Goal: Task Accomplishment & Management: Use online tool/utility

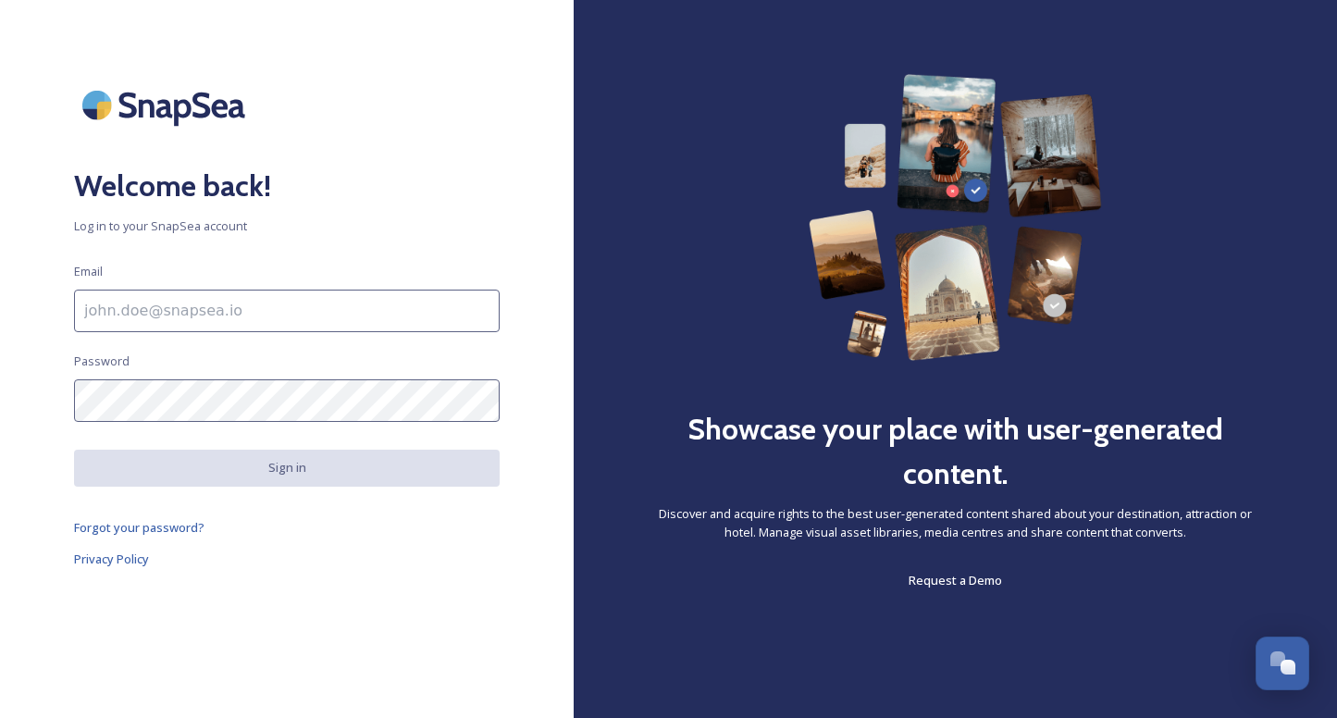
scroll to position [4862, 0]
click at [234, 311] on input at bounding box center [287, 311] width 426 height 43
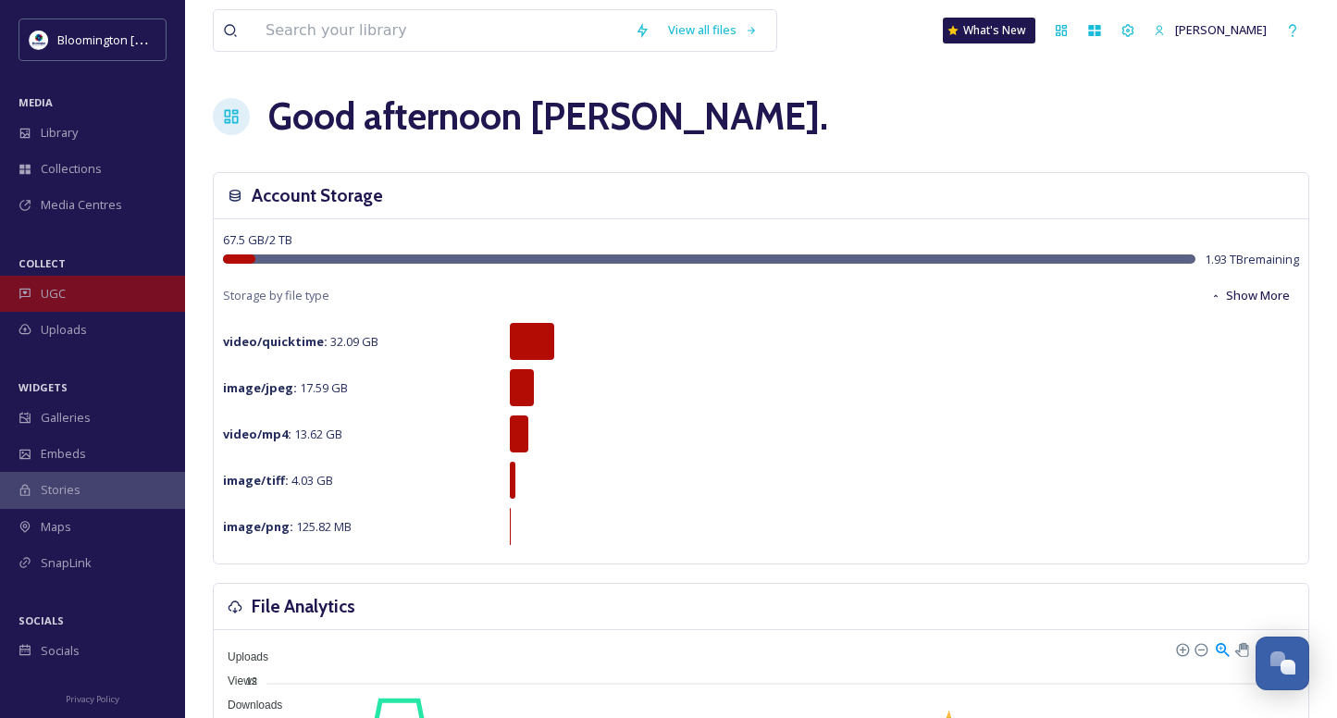
click at [98, 291] on div "UGC" at bounding box center [92, 294] width 185 height 36
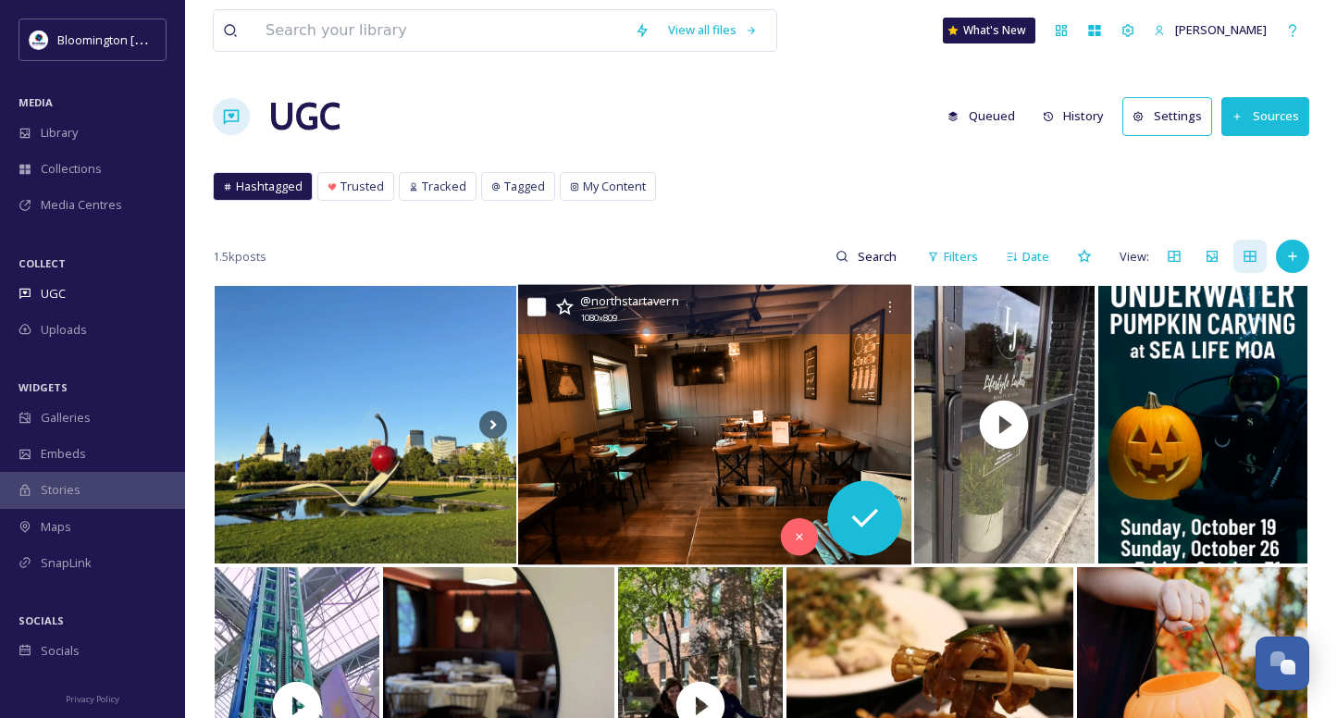
click at [778, 367] on img at bounding box center [715, 425] width 394 height 280
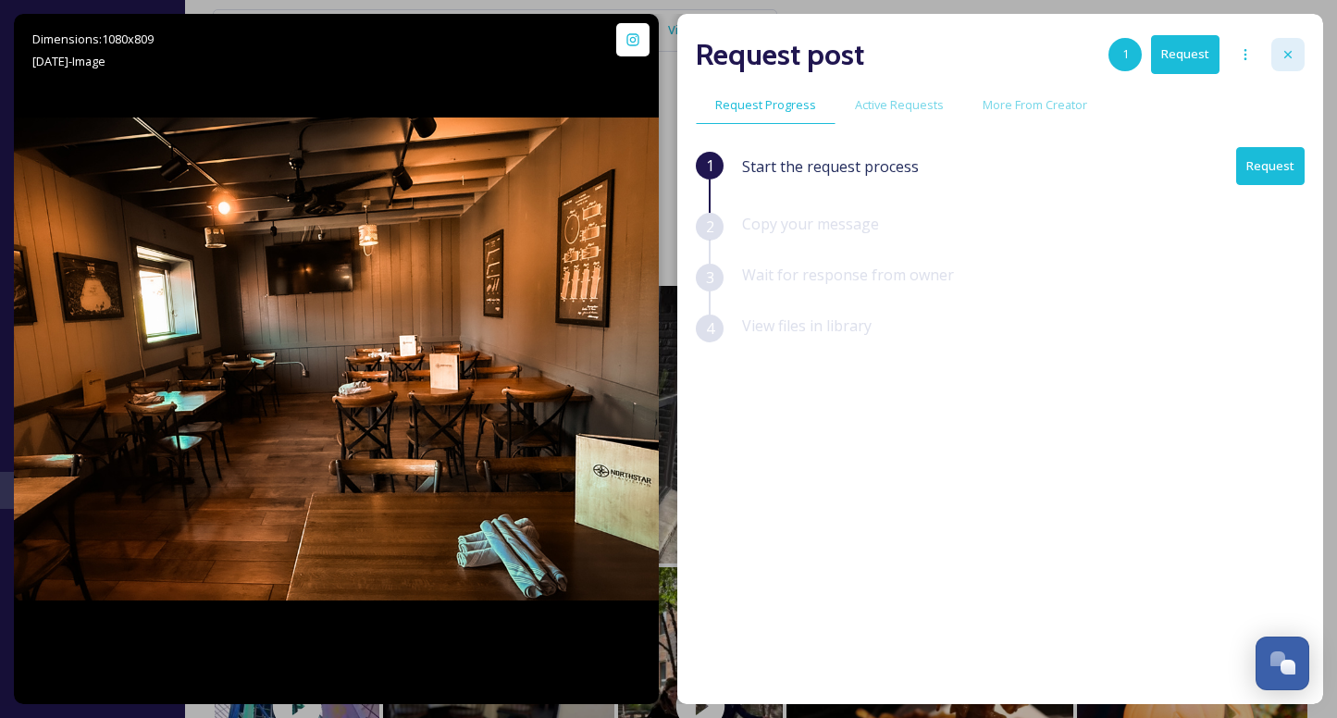
click at [1281, 50] on icon at bounding box center [1287, 54] width 15 height 15
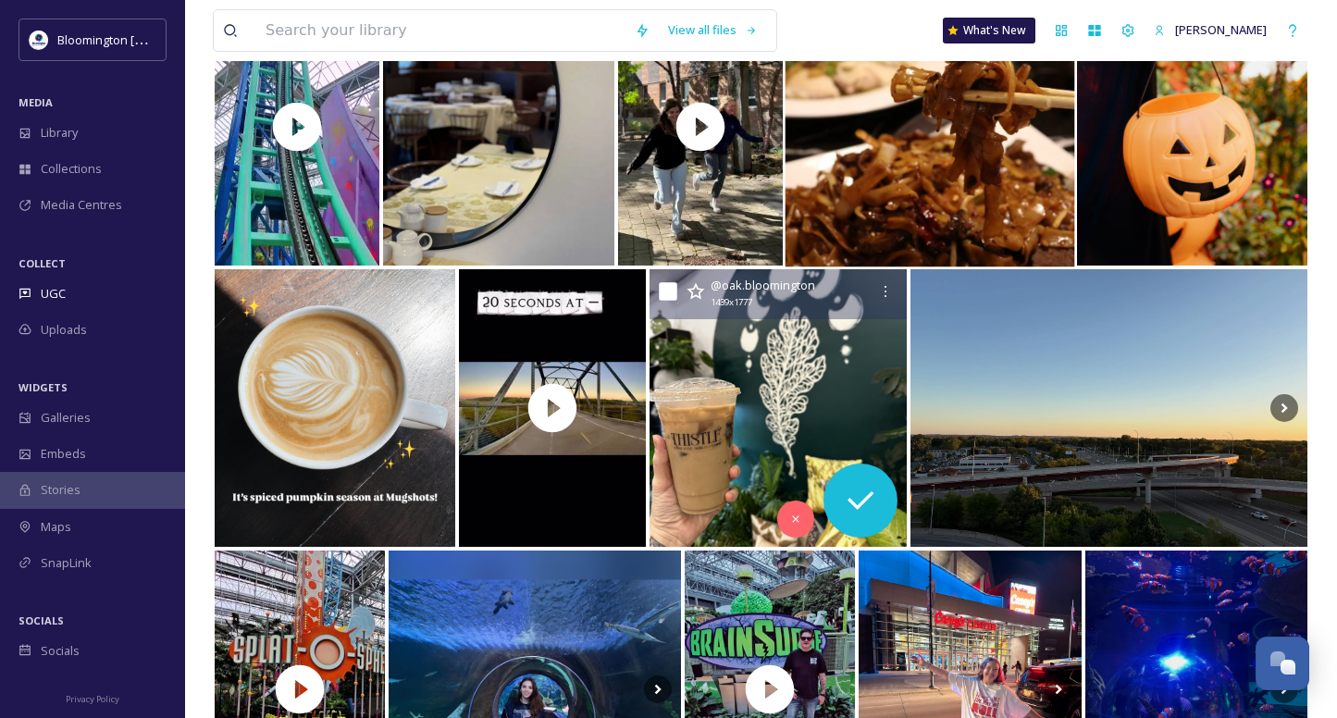
scroll to position [599, 0]
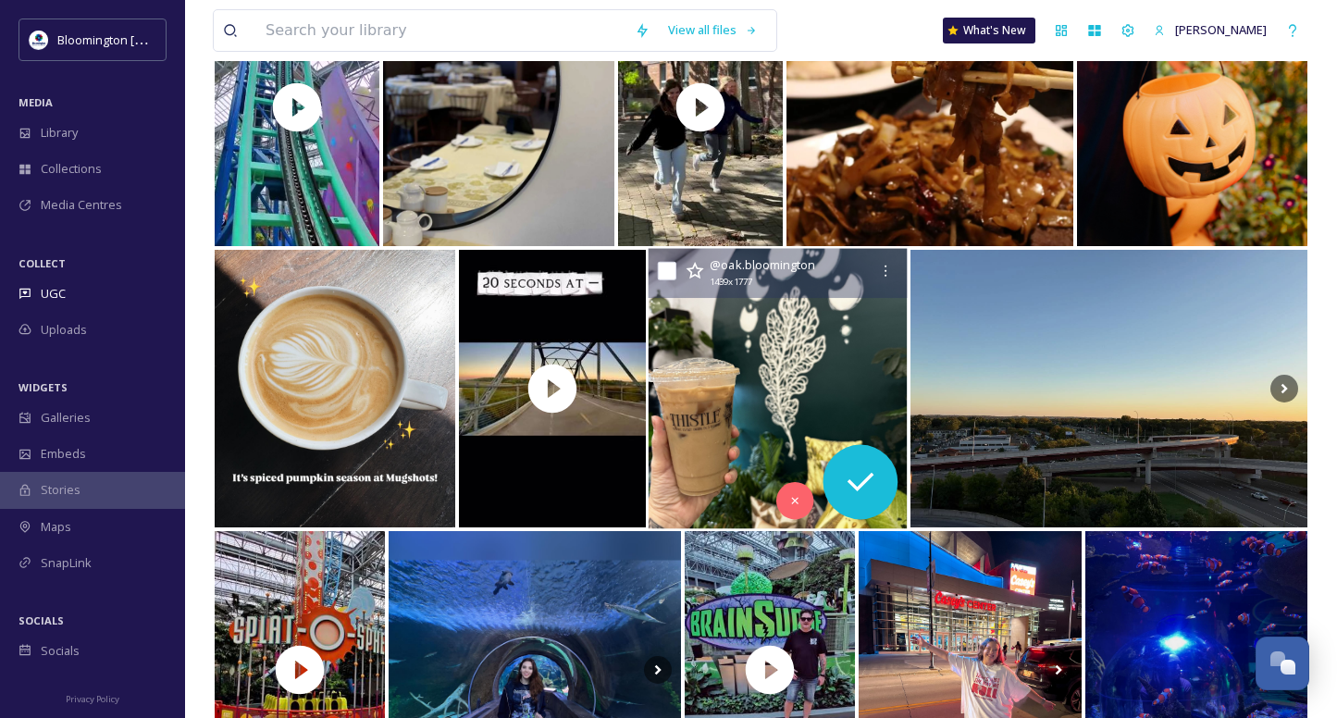
click at [867, 358] on img at bounding box center [777, 389] width 259 height 280
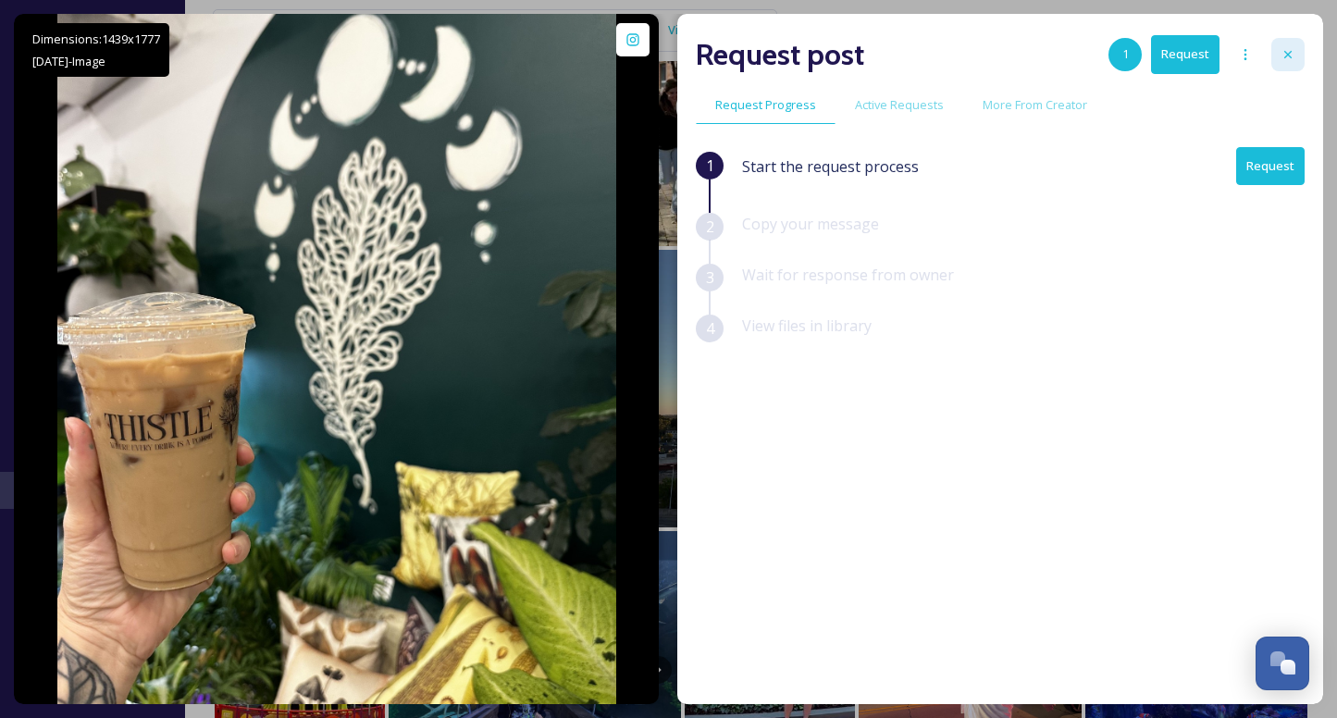
click at [1294, 50] on icon at bounding box center [1287, 54] width 15 height 15
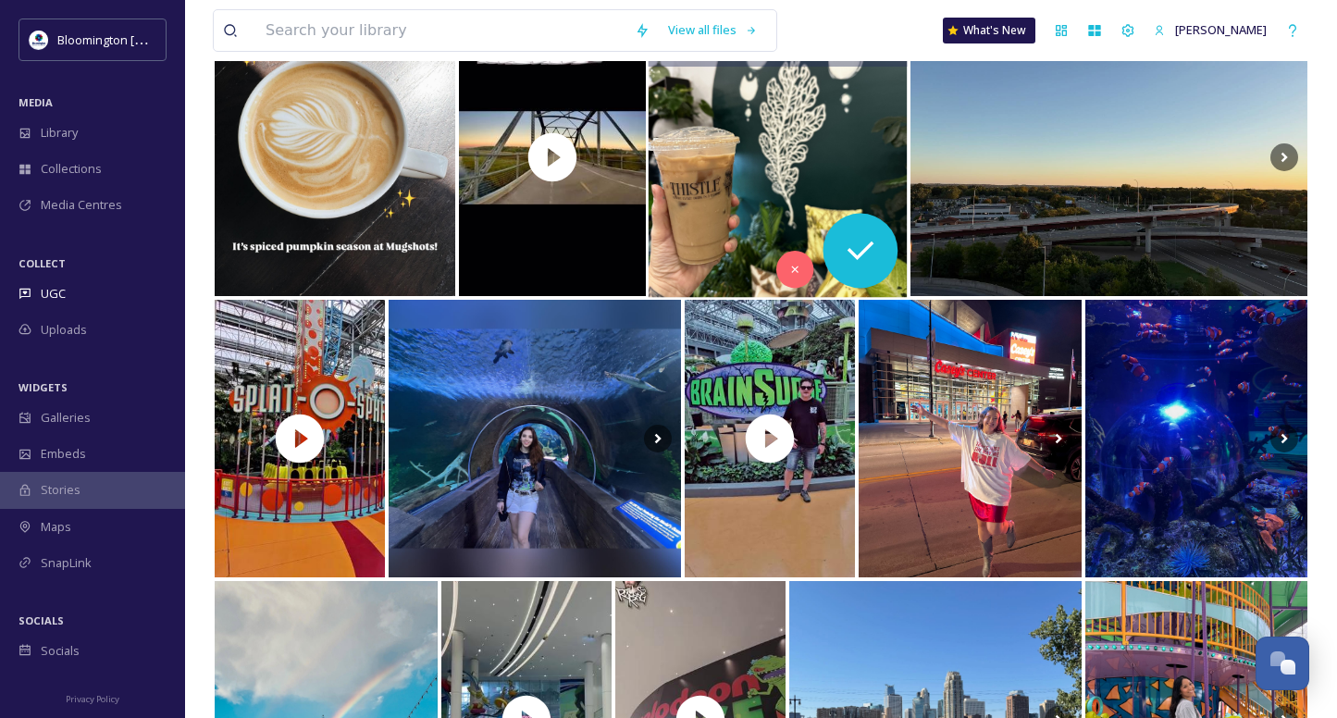
scroll to position [834, 0]
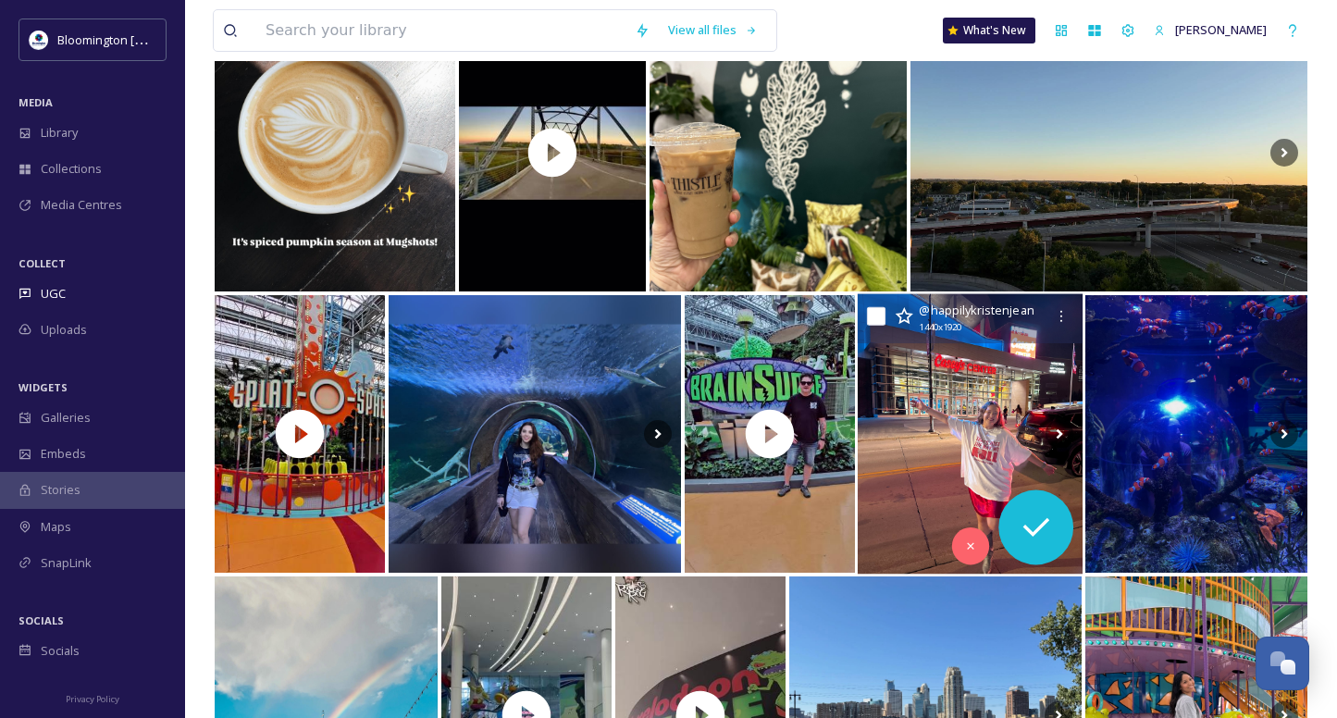
click at [1007, 397] on img at bounding box center [970, 434] width 225 height 280
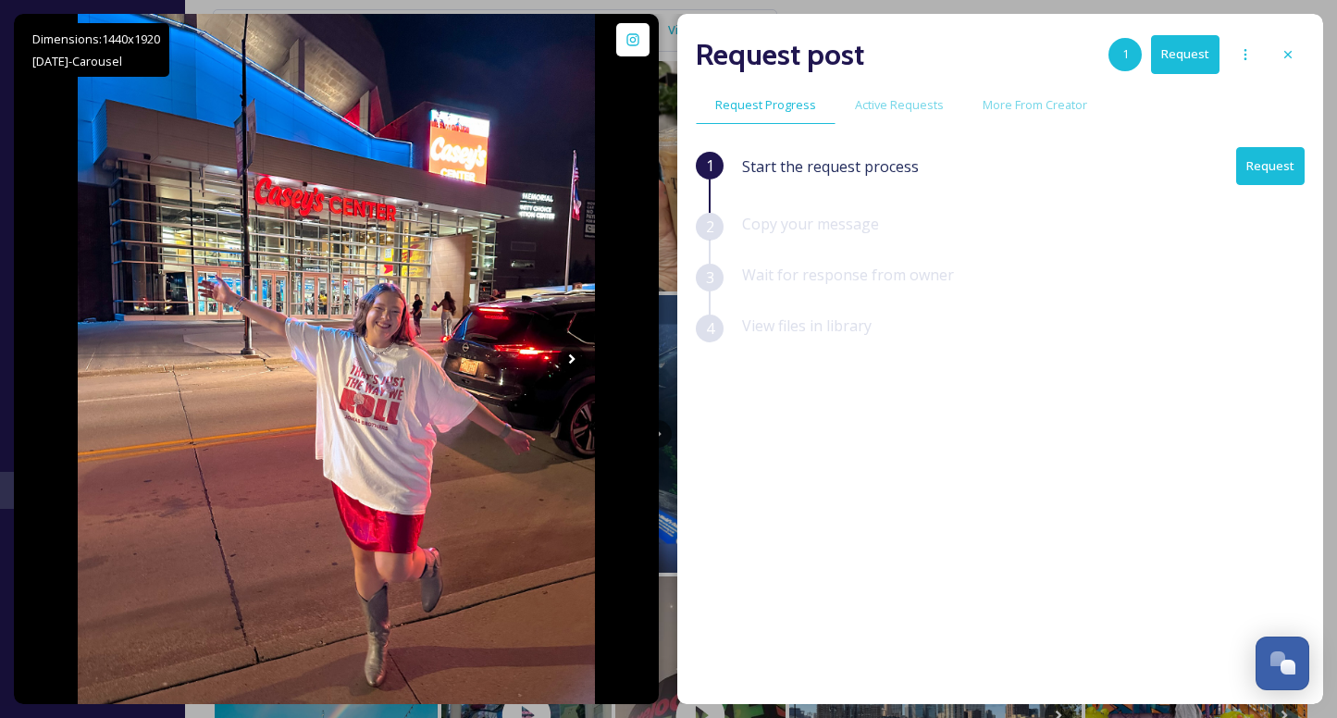
click at [1280, 53] on icon at bounding box center [1287, 54] width 15 height 15
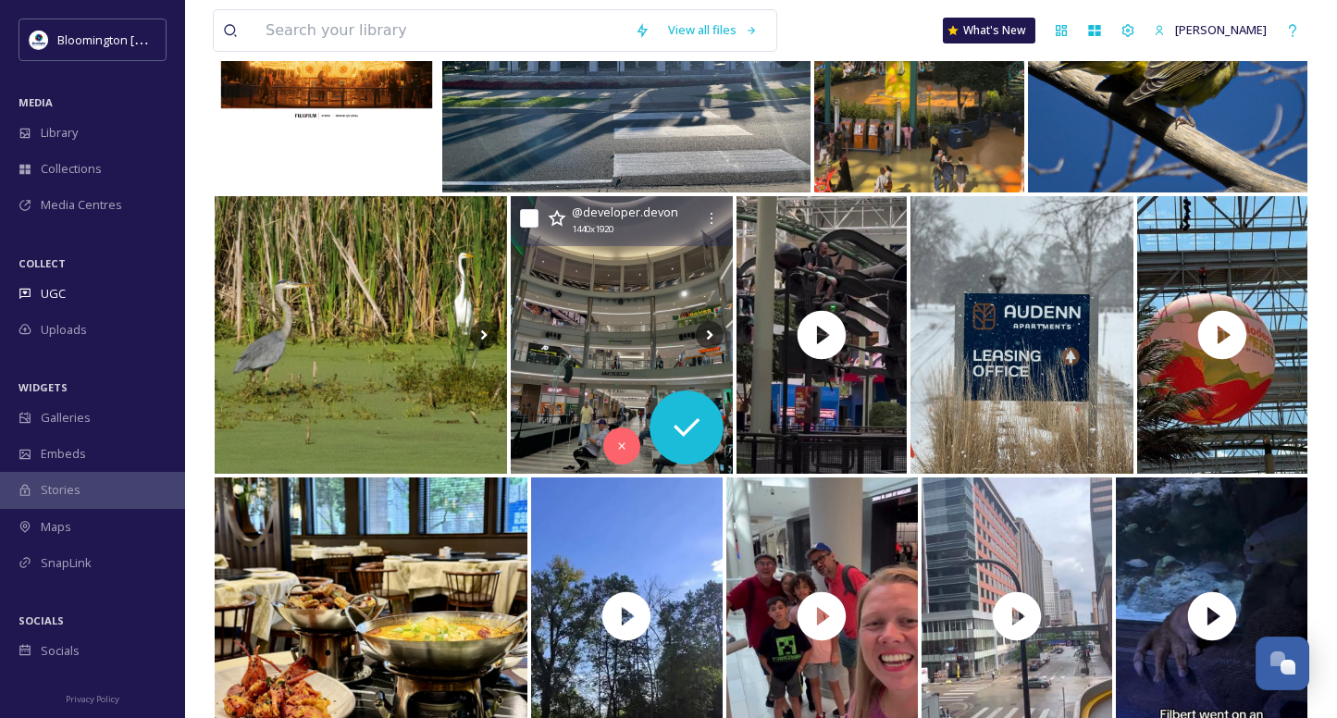
scroll to position [2064, 0]
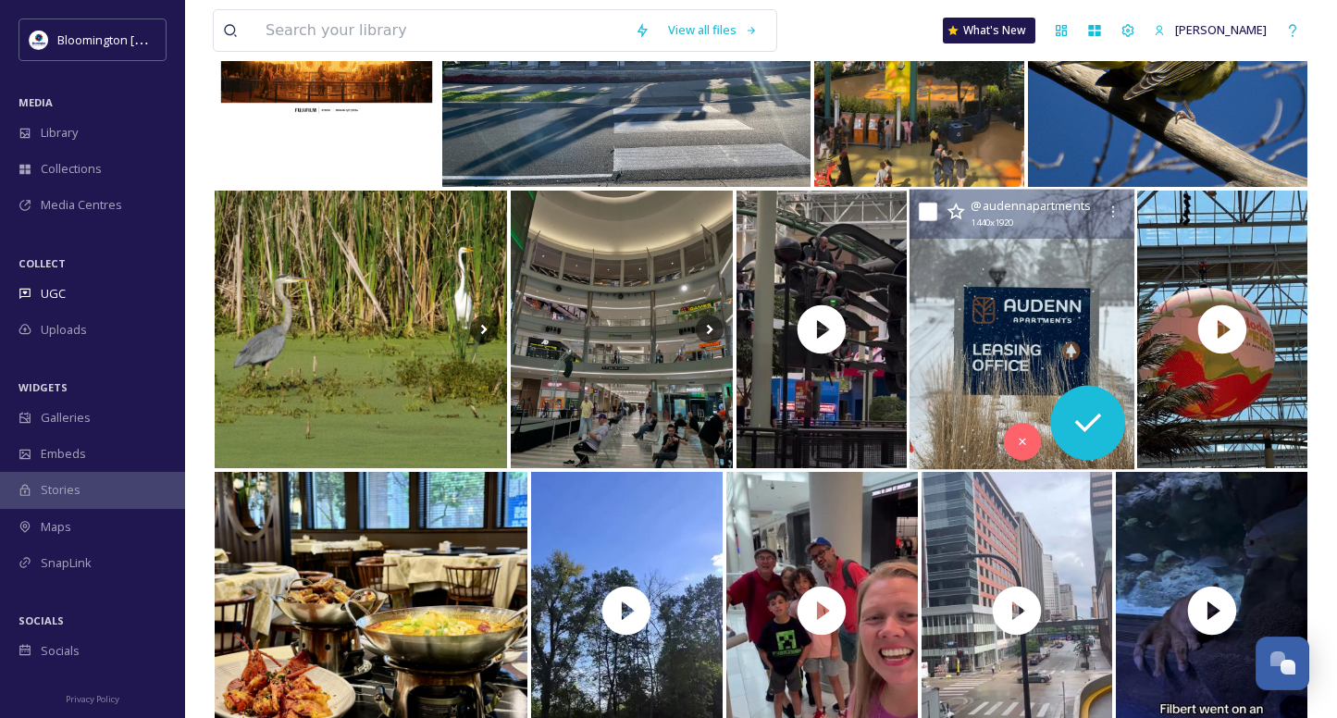
click at [1034, 290] on img at bounding box center [1021, 330] width 225 height 280
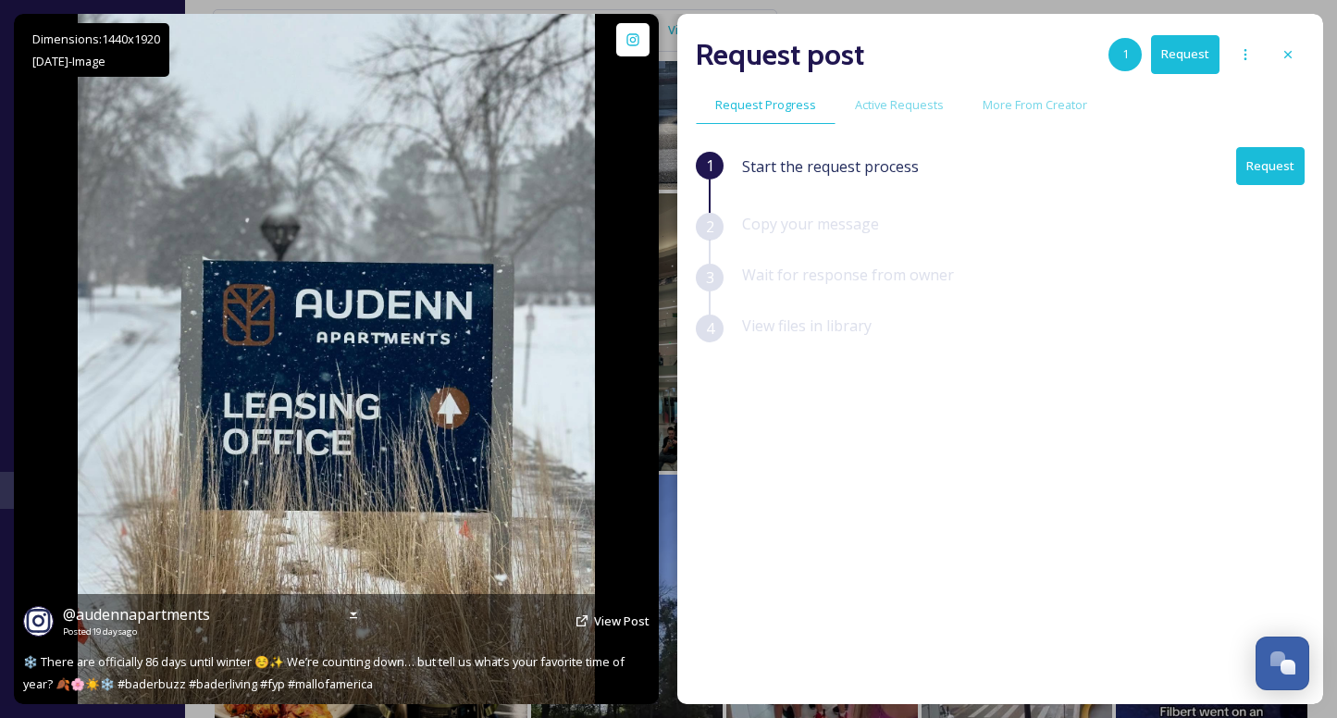
scroll to position [2060, 0]
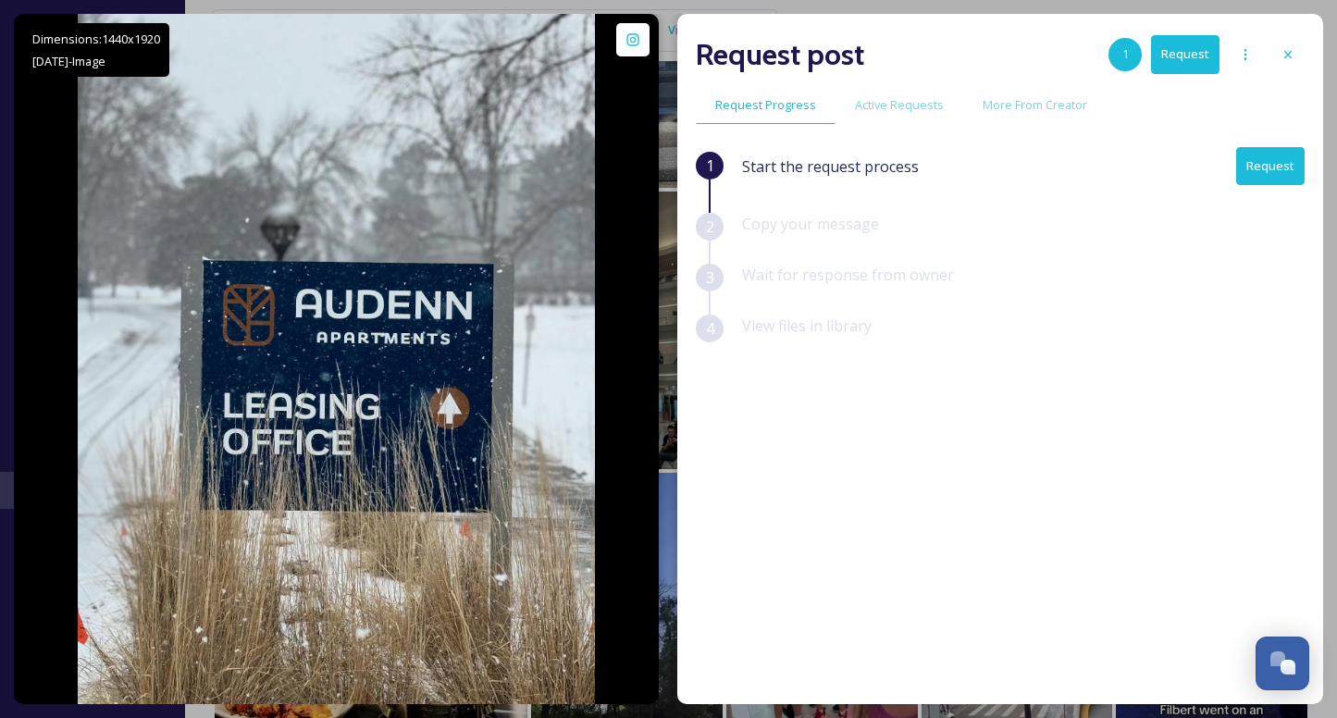
click at [1295, 44] on div at bounding box center [1287, 54] width 33 height 33
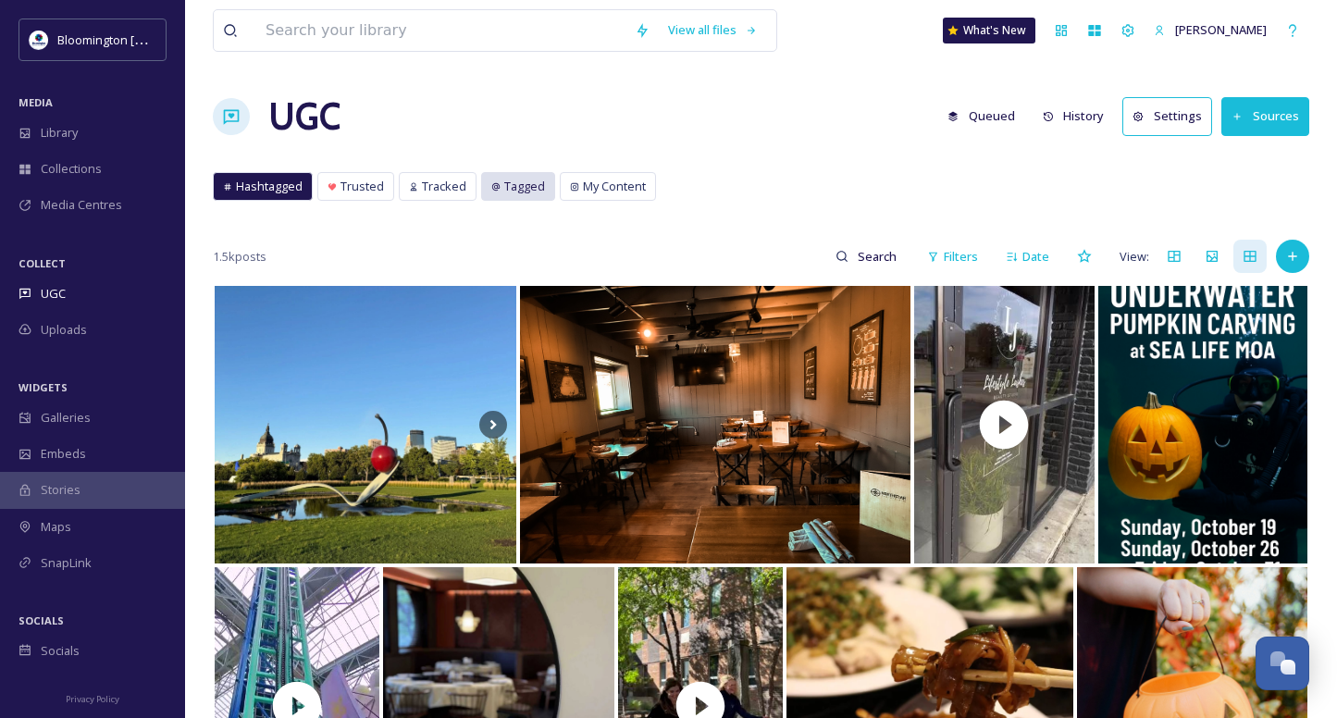
click at [525, 185] on span "Tagged" at bounding box center [524, 187] width 41 height 18
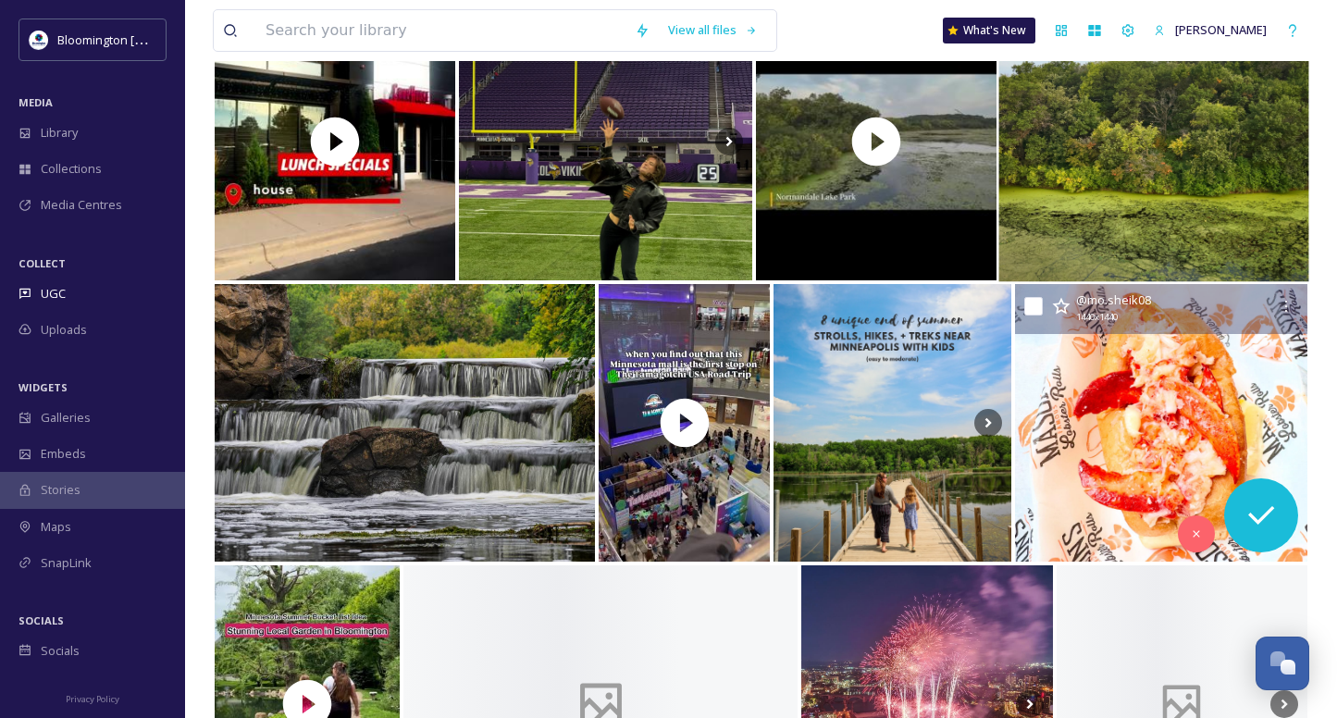
scroll to position [382, 0]
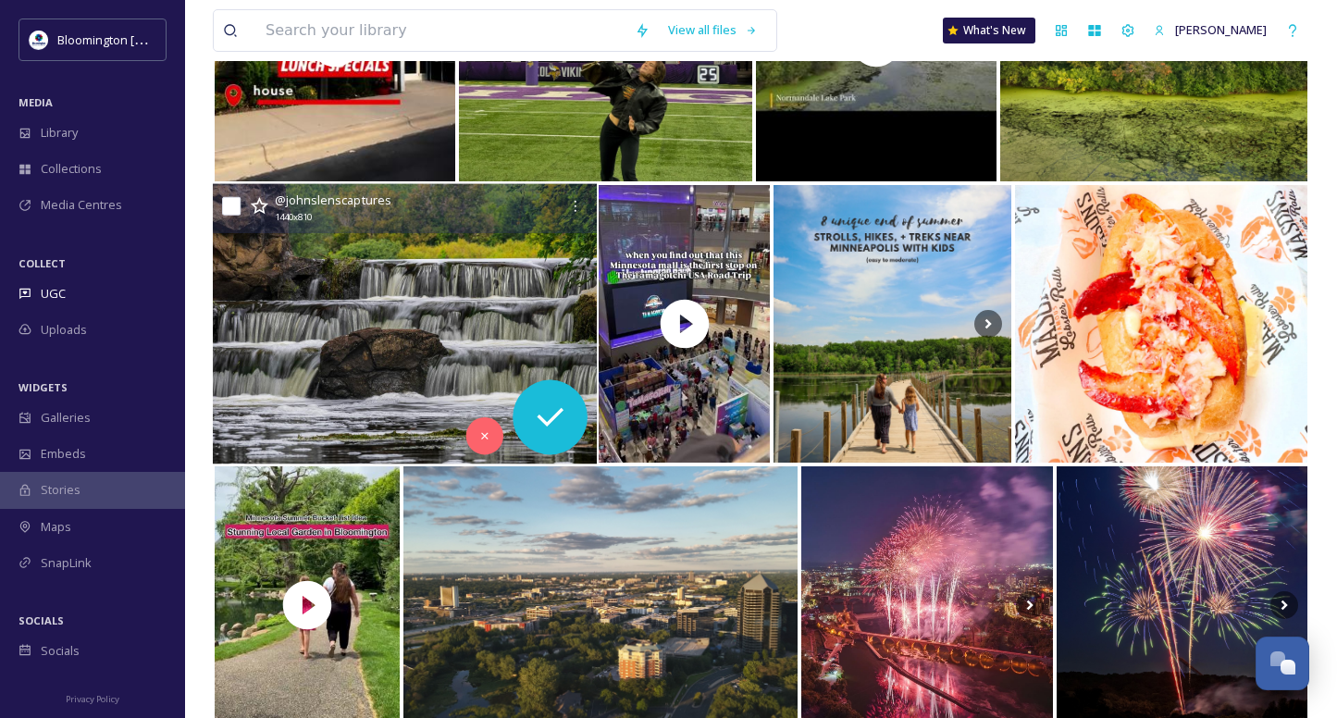
click at [444, 348] on img at bounding box center [405, 324] width 384 height 280
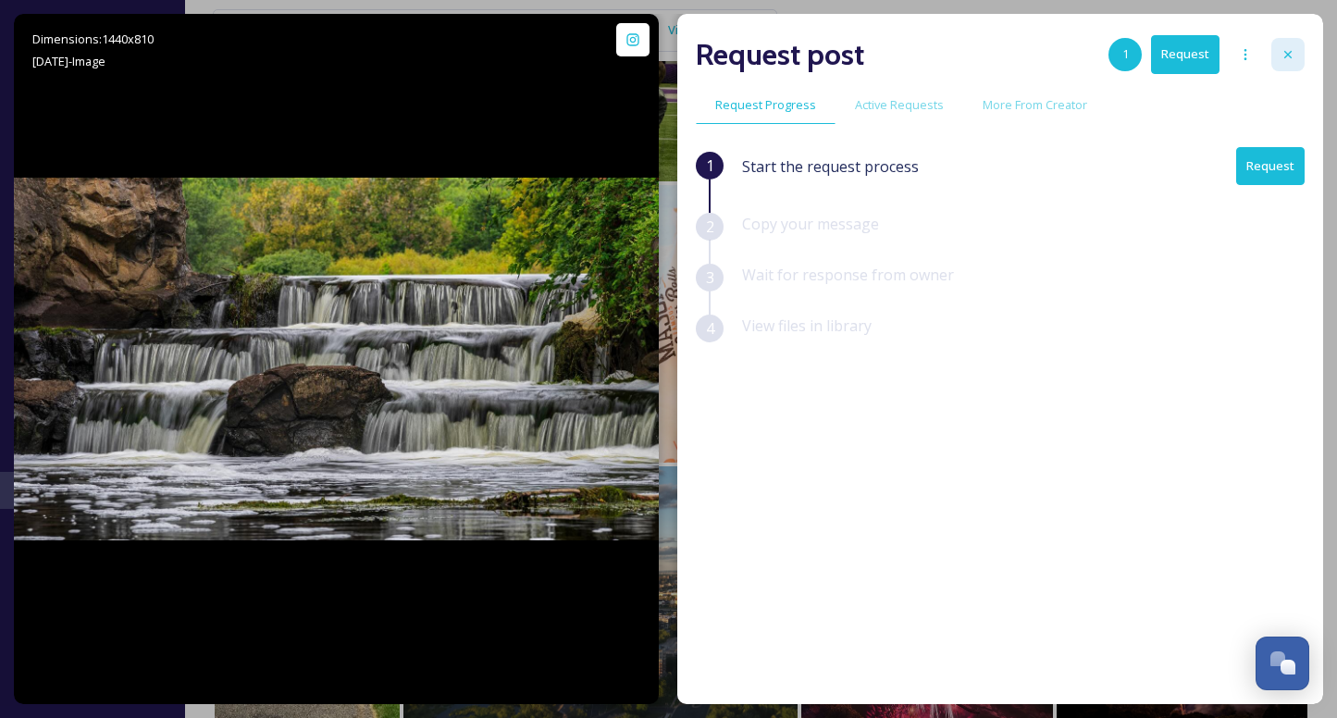
click at [1291, 52] on icon at bounding box center [1287, 54] width 15 height 15
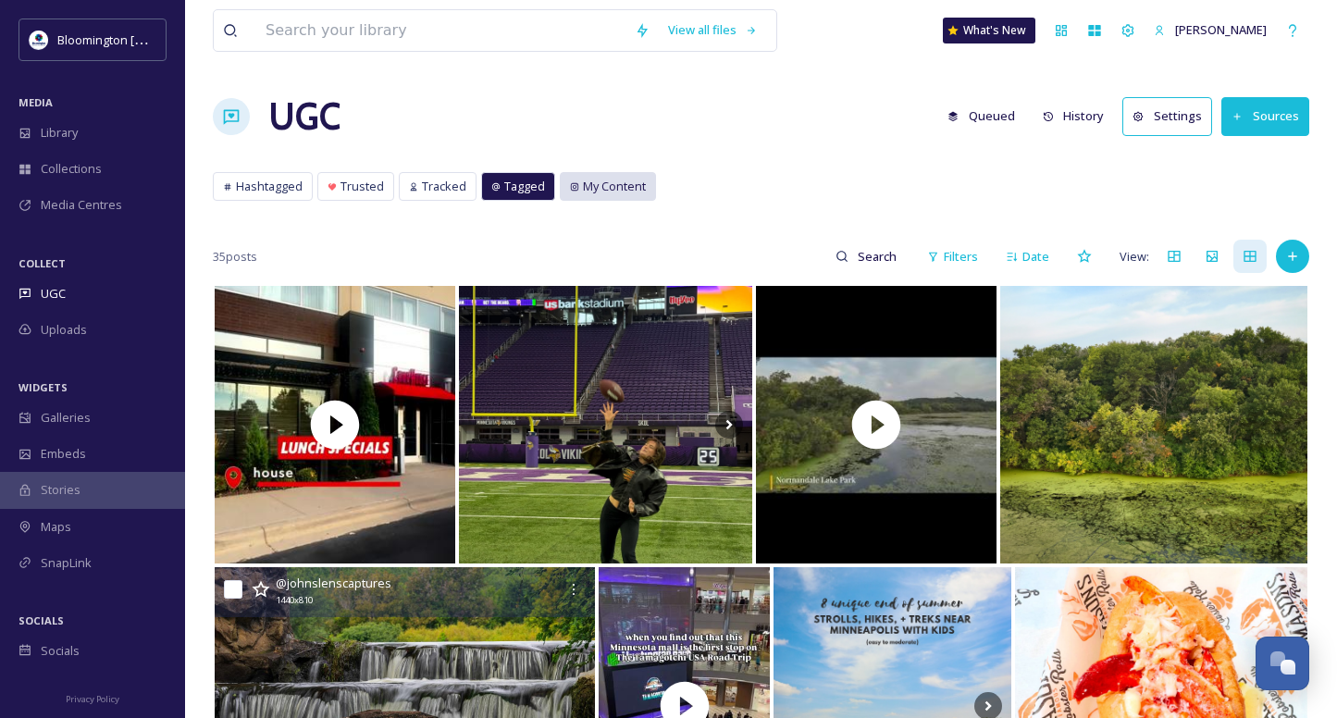
click at [611, 180] on span "My Content" at bounding box center [614, 187] width 63 height 18
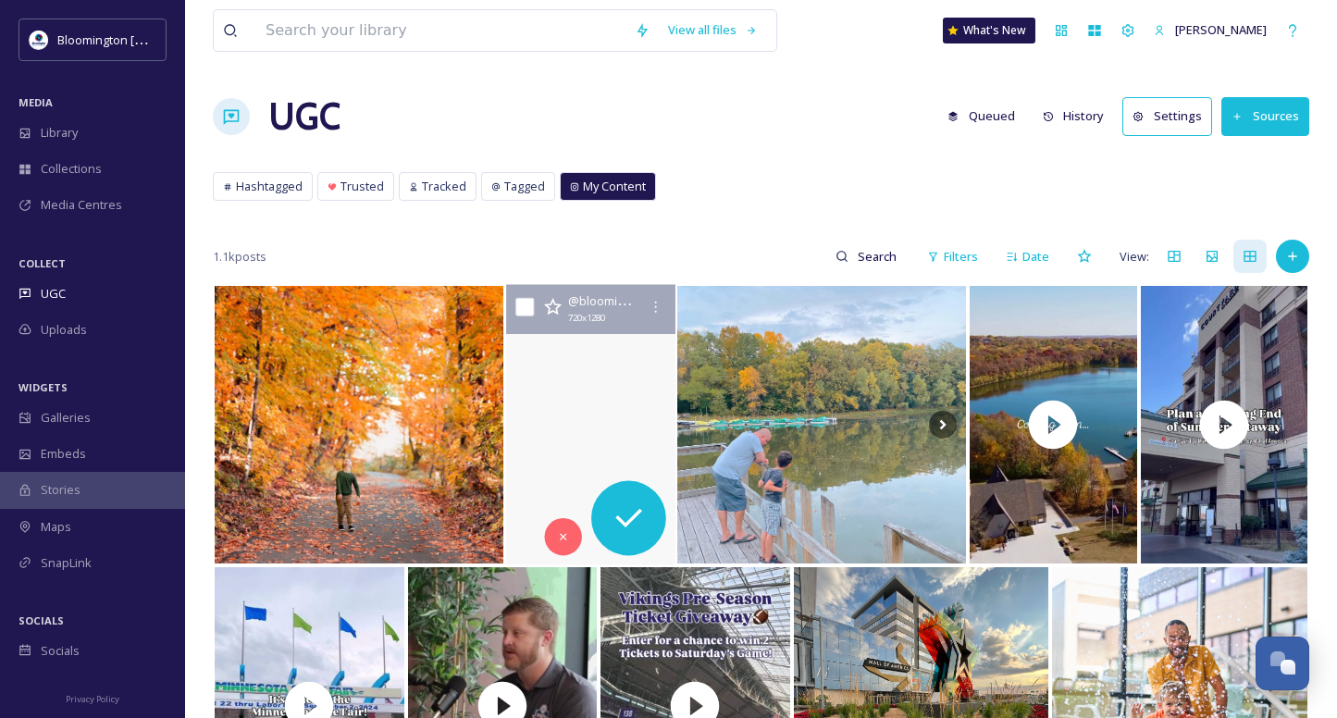
click at [616, 355] on video "Jack-O-Lantern Spectacular is back at the @mnzoo 🎃\a\aIf you’re looking for the…" at bounding box center [590, 425] width 168 height 280
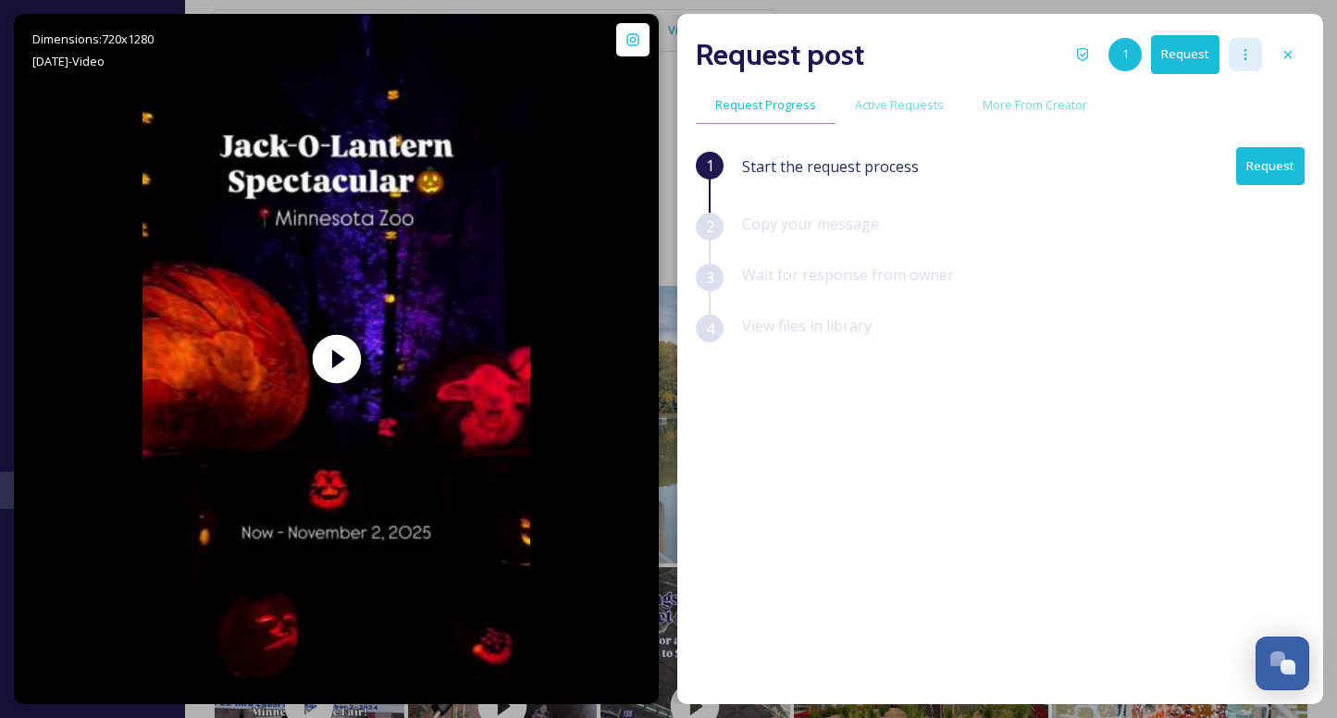
click at [1244, 55] on icon at bounding box center [1245, 54] width 3 height 11
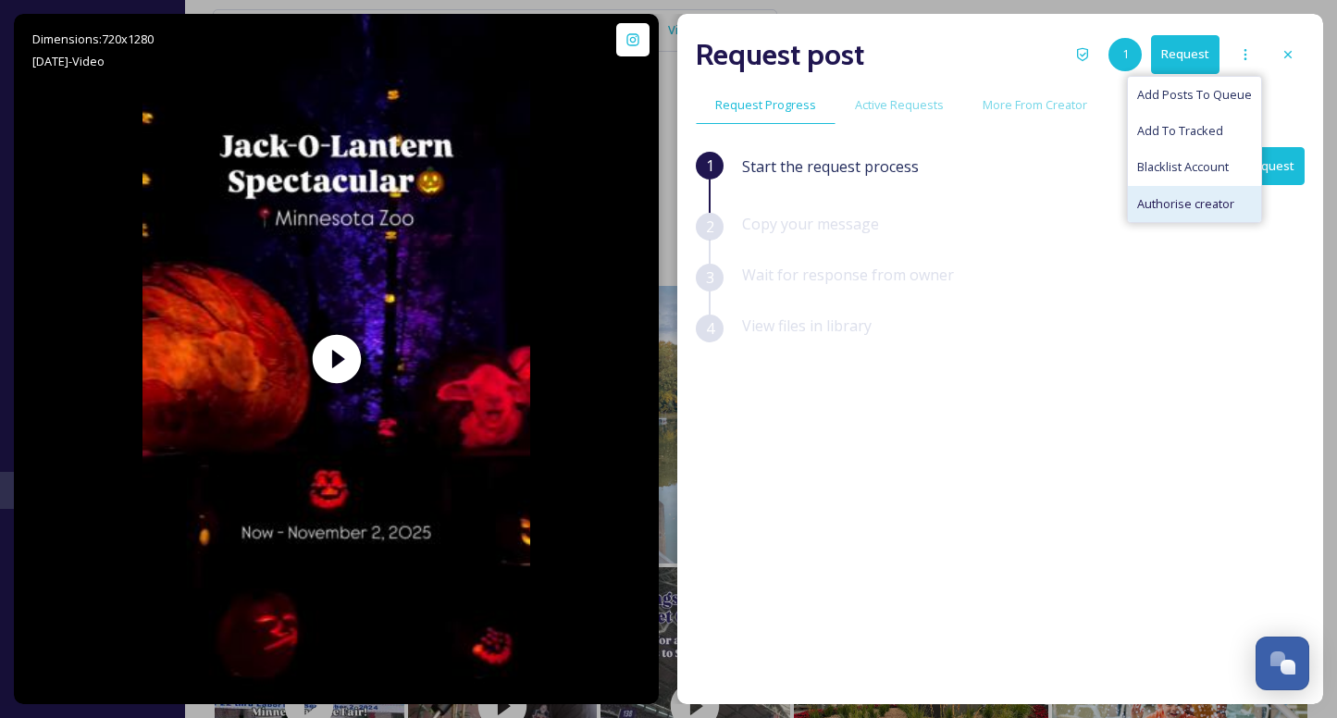
click at [1201, 201] on span "Authorise creator" at bounding box center [1185, 204] width 97 height 18
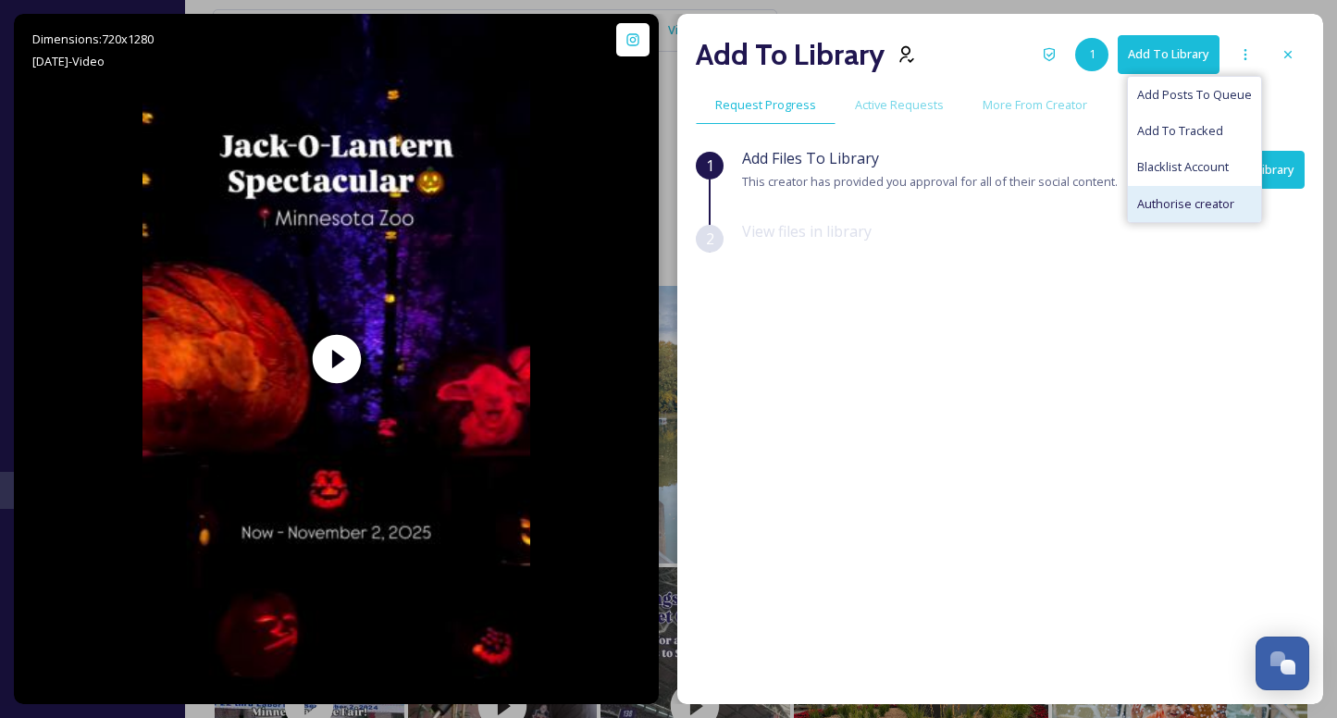
click at [951, 220] on div "View files in library" at bounding box center [1023, 245] width 562 height 51
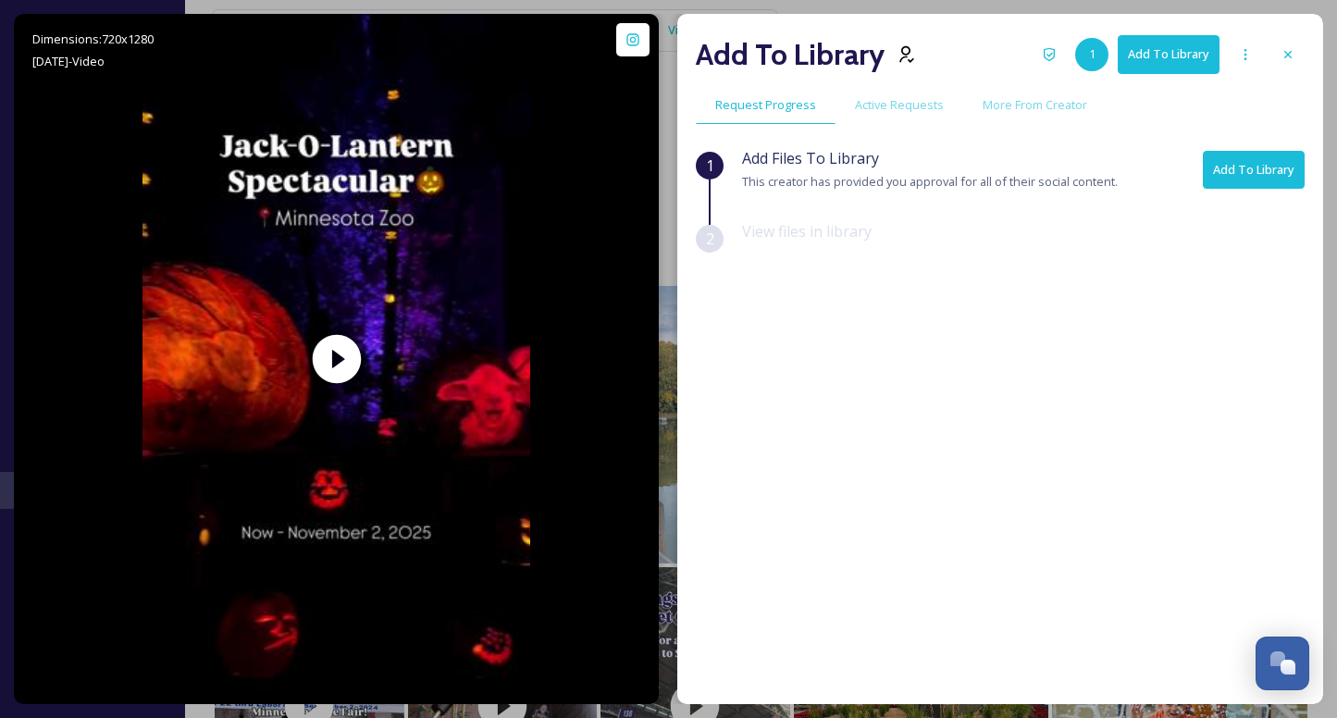
click at [1270, 168] on button "Add To Library" at bounding box center [1254, 170] width 102 height 38
click at [1280, 49] on icon at bounding box center [1287, 54] width 15 height 15
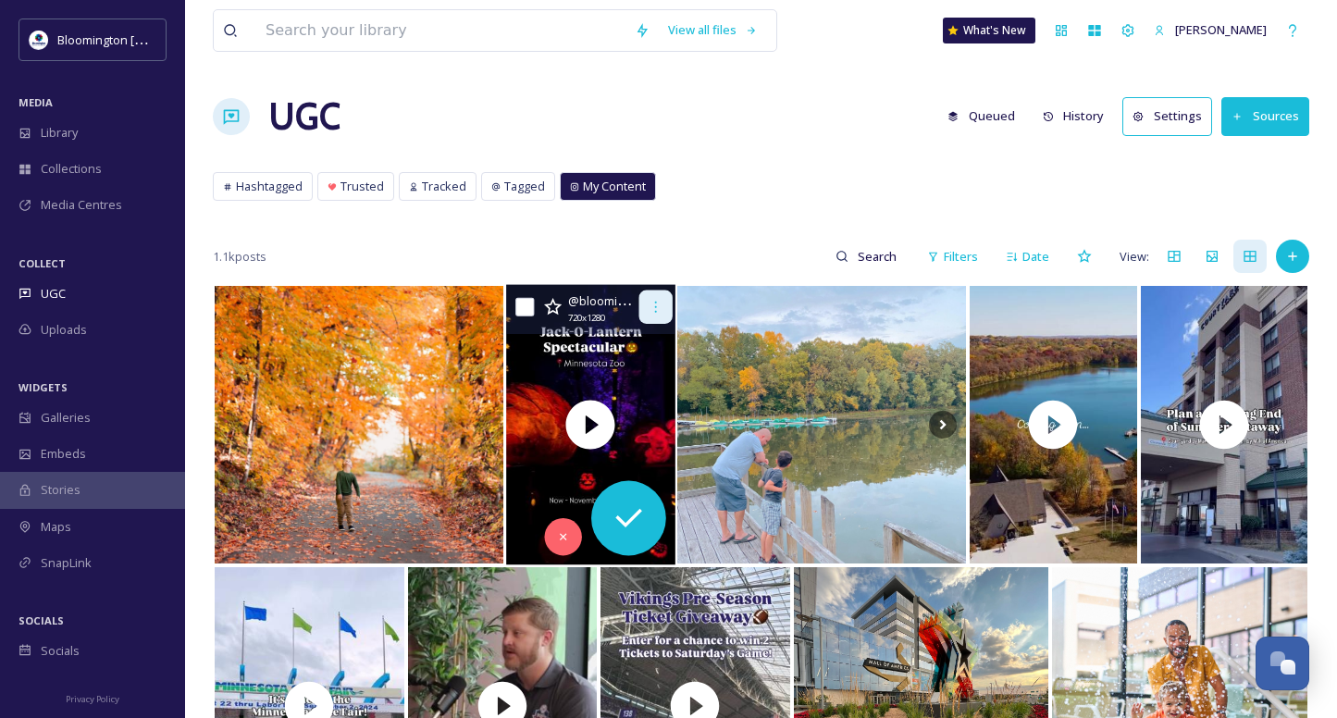
click at [648, 302] on icon at bounding box center [655, 307] width 15 height 15
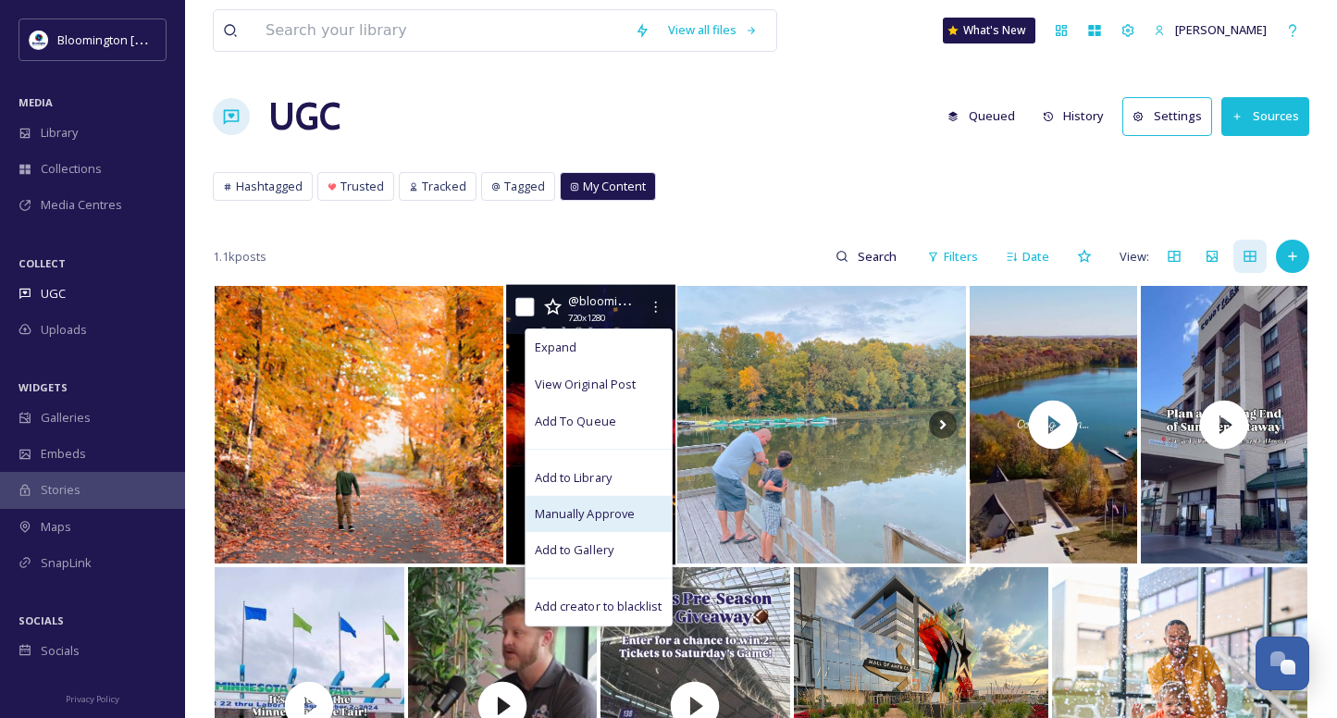
click at [607, 513] on span "Manually Approve" at bounding box center [585, 514] width 100 height 18
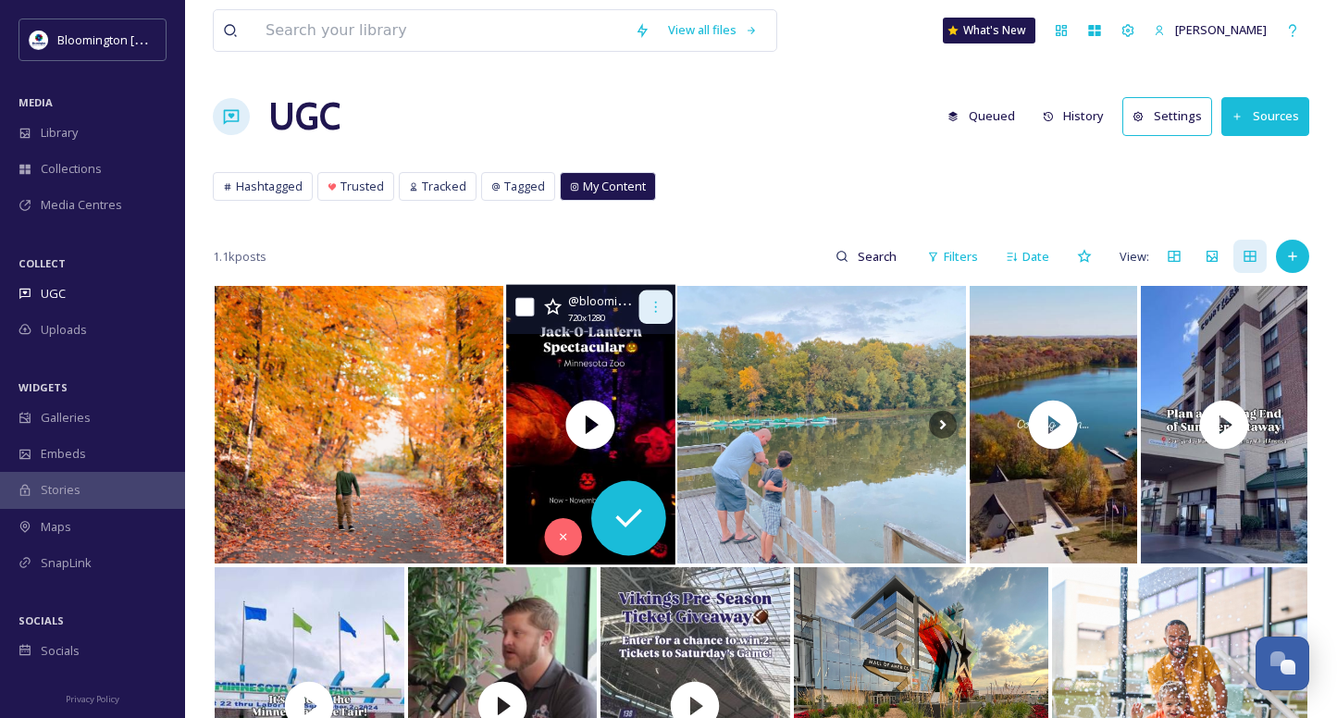
click at [660, 303] on icon at bounding box center [655, 307] width 15 height 15
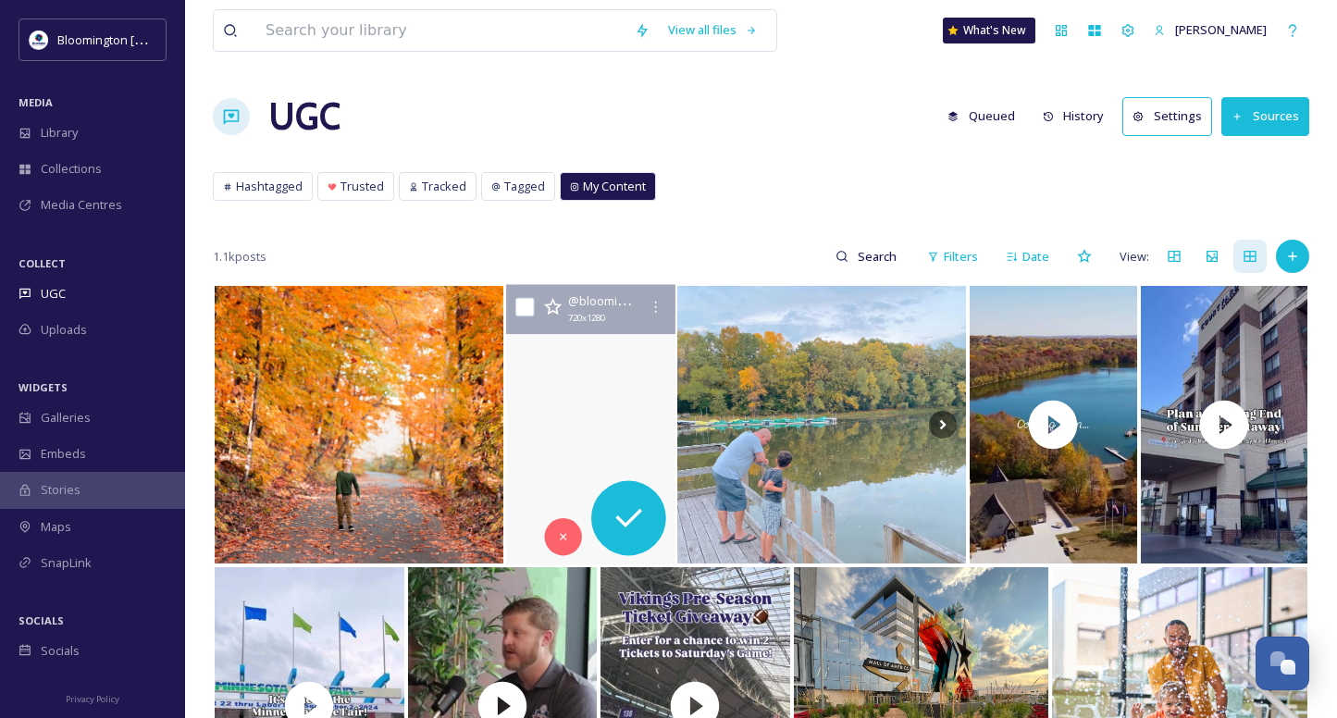
click at [614, 356] on video "Jack-O-Lantern Spectacular is back at the @mnzoo 🎃\a\aIf you’re looking for the…" at bounding box center [590, 425] width 168 height 280
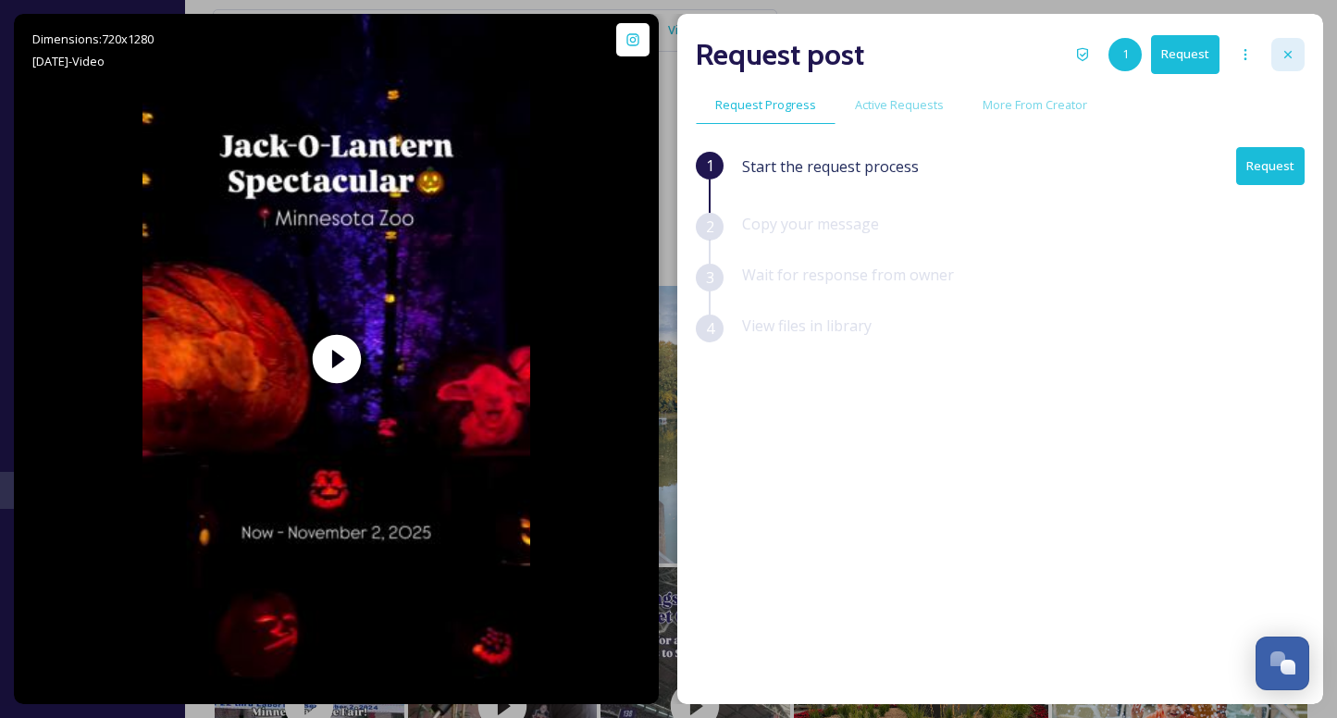
click at [1293, 56] on icon at bounding box center [1287, 54] width 15 height 15
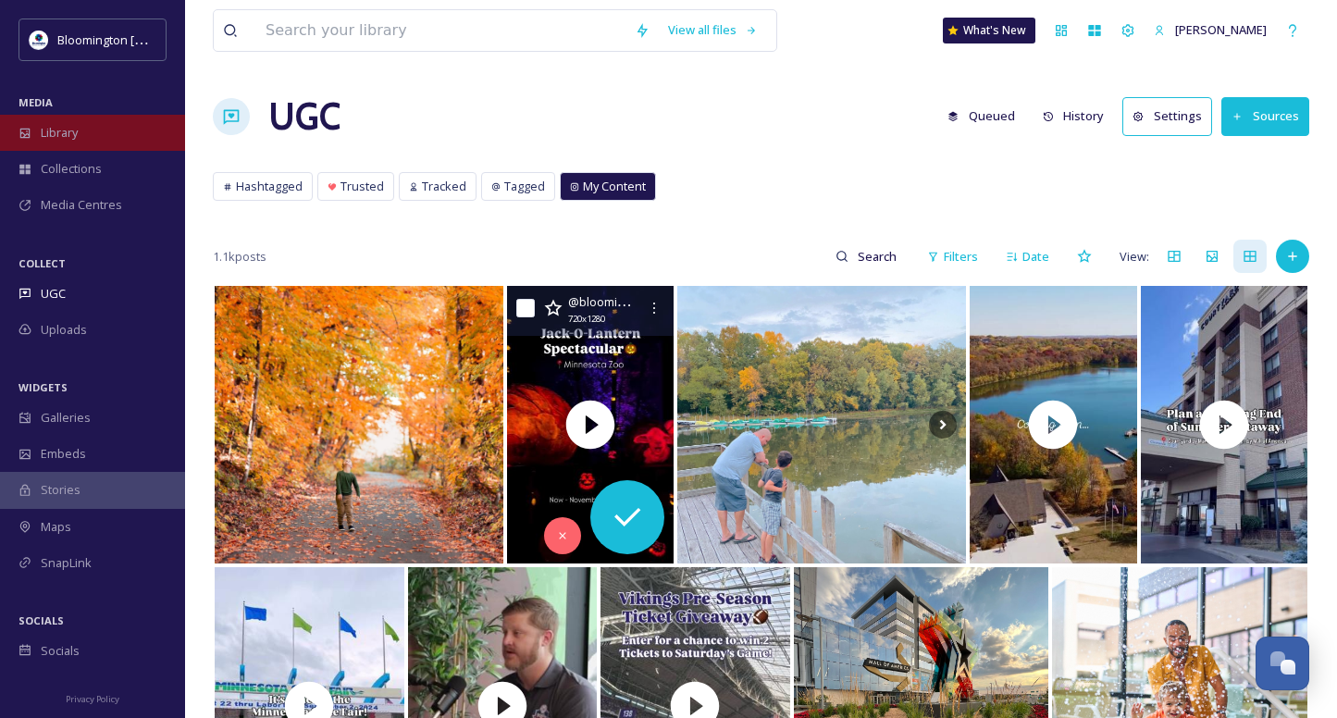
click at [65, 121] on div "Library" at bounding box center [92, 133] width 185 height 36
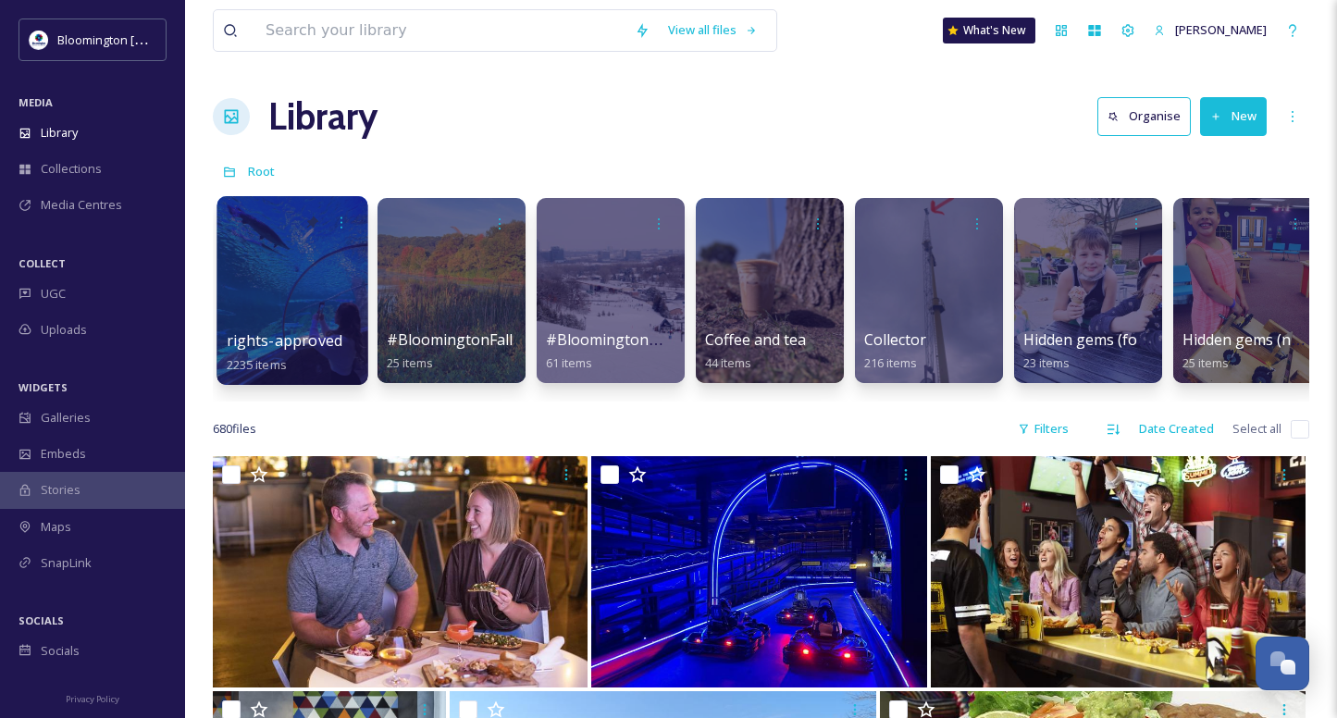
click at [254, 275] on div at bounding box center [291, 290] width 151 height 189
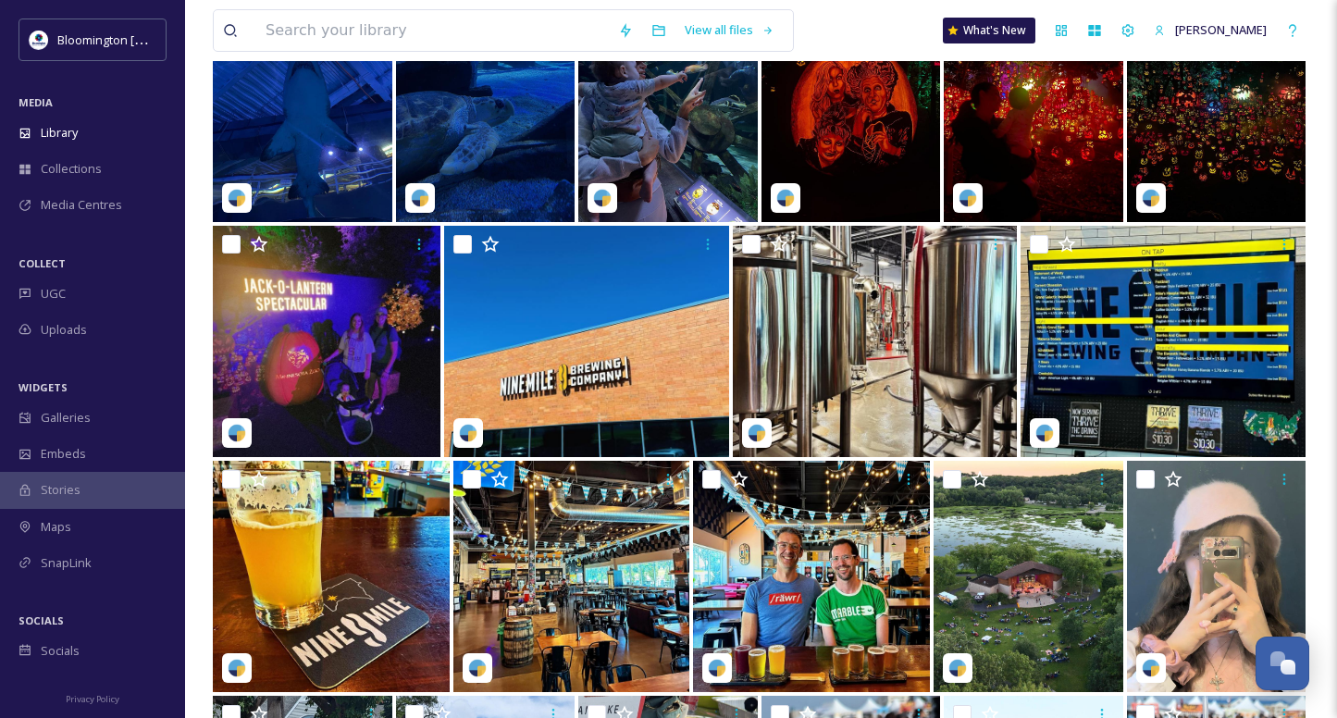
scroll to position [4862, 0]
